Goal: Entertainment & Leisure: Consume media (video, audio)

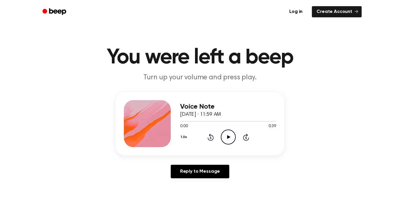
click at [221, 133] on icon "Play Audio" at bounding box center [228, 136] width 15 height 15
click at [228, 141] on icon "Pause Audio" at bounding box center [228, 136] width 15 height 15
click at [231, 142] on icon "Play Audio" at bounding box center [228, 136] width 15 height 15
click at [228, 140] on icon "Pause Audio" at bounding box center [228, 136] width 15 height 15
click at [231, 139] on icon "Play Audio" at bounding box center [228, 136] width 15 height 15
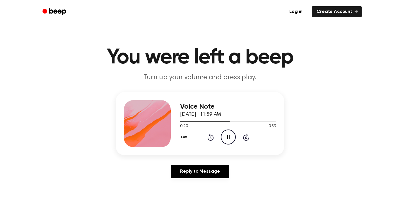
click at [235, 139] on icon "Pause Audio" at bounding box center [228, 136] width 15 height 15
click at [228, 138] on icon at bounding box center [228, 137] width 3 height 4
click at [211, 138] on icon at bounding box center [210, 137] width 1 height 2
click at [211, 136] on icon "Rewind 5 seconds" at bounding box center [211, 137] width 6 height 8
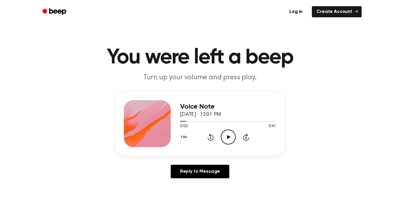
click at [228, 141] on icon "Play Audio" at bounding box center [228, 136] width 15 height 15
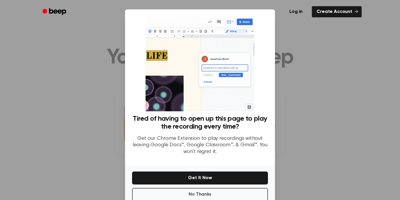
click at [332, 86] on div at bounding box center [200, 100] width 400 height 200
click at [219, 194] on button "No Thanks" at bounding box center [200, 194] width 136 height 13
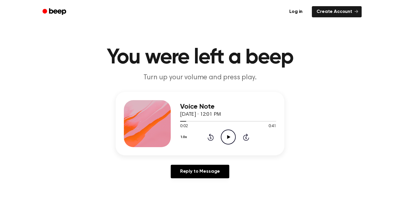
click at [233, 138] on icon "Play Audio" at bounding box center [228, 136] width 15 height 15
click at [231, 140] on icon "Pause Audio" at bounding box center [228, 136] width 15 height 15
click at [211, 138] on icon at bounding box center [210, 137] width 1 height 2
click at [230, 137] on icon "Play Audio" at bounding box center [228, 136] width 15 height 15
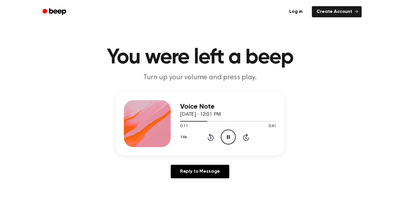
click at [230, 137] on icon "Pause Audio" at bounding box center [228, 136] width 15 height 15
click at [208, 138] on icon at bounding box center [211, 136] width 6 height 7
click at [232, 139] on icon "Play Audio" at bounding box center [228, 136] width 15 height 15
click at [232, 139] on icon "Pause Audio" at bounding box center [228, 136] width 15 height 15
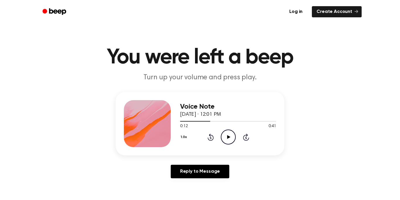
click at [210, 136] on icon "Rewind 5 seconds" at bounding box center [211, 137] width 6 height 8
click at [226, 138] on icon "Play Audio" at bounding box center [228, 136] width 15 height 15
click at [226, 138] on icon "Pause Audio" at bounding box center [228, 136] width 15 height 15
click at [226, 138] on icon "Play Audio" at bounding box center [228, 136] width 15 height 15
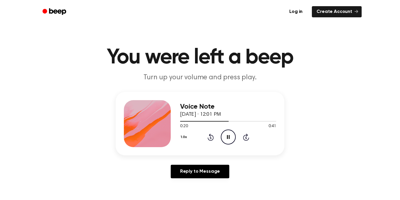
click at [212, 137] on icon "Rewind 5 seconds" at bounding box center [211, 137] width 6 height 8
click at [212, 136] on icon "Rewind 5 seconds" at bounding box center [211, 137] width 6 height 8
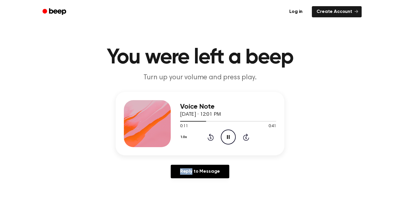
click at [212, 136] on icon "Rewind 5 seconds" at bounding box center [211, 137] width 6 height 8
click at [226, 140] on icon "Pause Audio" at bounding box center [228, 136] width 15 height 15
click at [225, 140] on icon "Play Audio" at bounding box center [228, 136] width 15 height 15
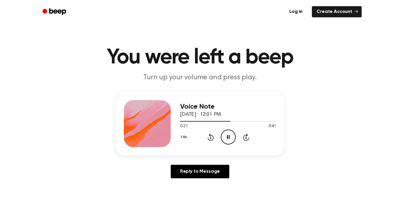
click at [228, 139] on icon at bounding box center [228, 137] width 3 height 4
click at [227, 133] on icon "Play Audio" at bounding box center [228, 136] width 15 height 15
click at [227, 138] on icon at bounding box center [228, 137] width 3 height 4
click at [230, 132] on icon "Play Audio" at bounding box center [228, 136] width 15 height 15
click at [228, 134] on icon "Pause Audio" at bounding box center [228, 136] width 15 height 15
